Goal: Complete application form

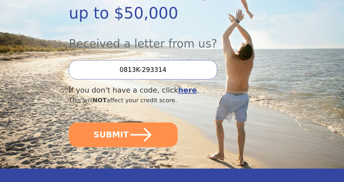
scroll to position [151, 0]
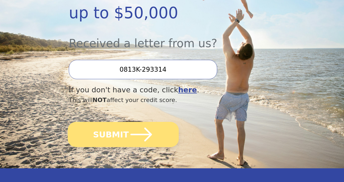
click at [111, 122] on button "SUBMIT" at bounding box center [123, 134] width 111 height 25
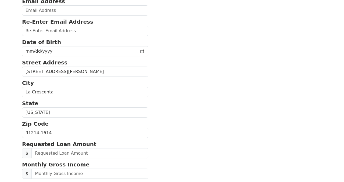
scroll to position [87, 0]
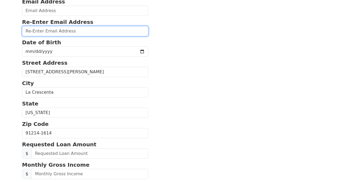
click at [58, 36] on input "email" at bounding box center [85, 31] width 126 height 10
type input "boobrig@hotmail.com"
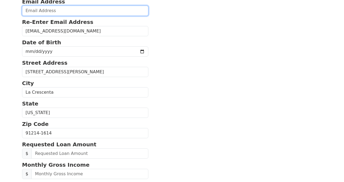
click at [38, 16] on input "email" at bounding box center [85, 11] width 126 height 10
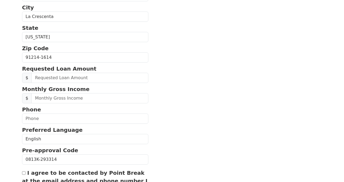
scroll to position [166, 0]
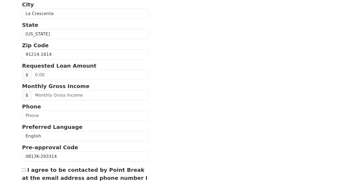
type input "boobrig@hotmail.com"
click at [49, 80] on input "text" at bounding box center [89, 75] width 117 height 10
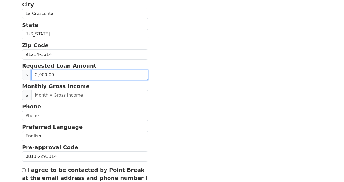
type input "20,000.00"
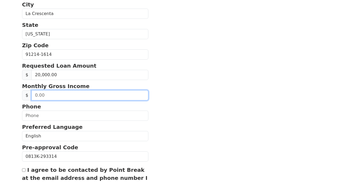
click at [45, 101] on input "text" at bounding box center [89, 95] width 117 height 10
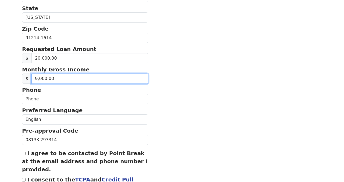
scroll to position [184, 0]
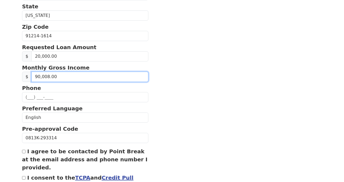
type input "9,000.00"
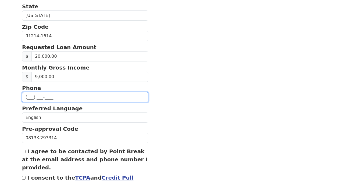
click at [32, 102] on input "text" at bounding box center [85, 97] width 126 height 10
type input "(818) 836-4856"
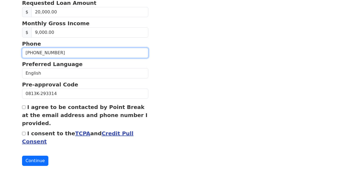
scroll to position [273, 0]
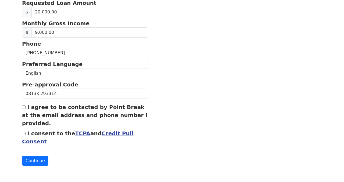
click at [24, 109] on input "I agree to be contacted by Point Break at the email address and phone number I …" at bounding box center [23, 107] width 3 height 3
checkbox input "true"
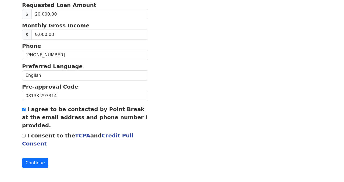
scroll to position [0, 0]
